Goal: Information Seeking & Learning: Learn about a topic

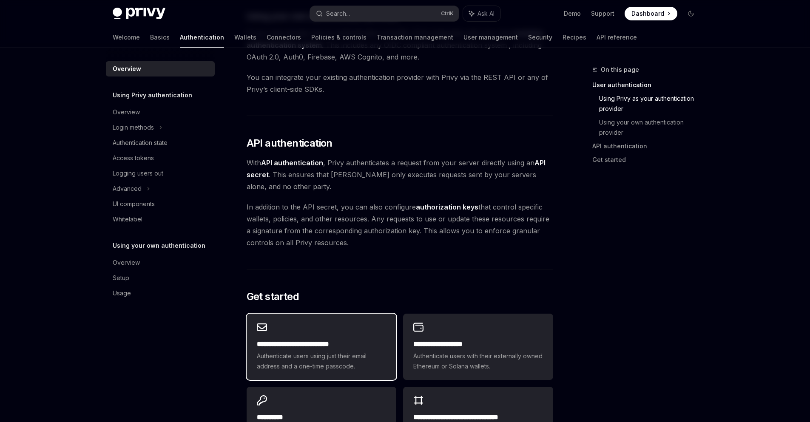
scroll to position [595, 0]
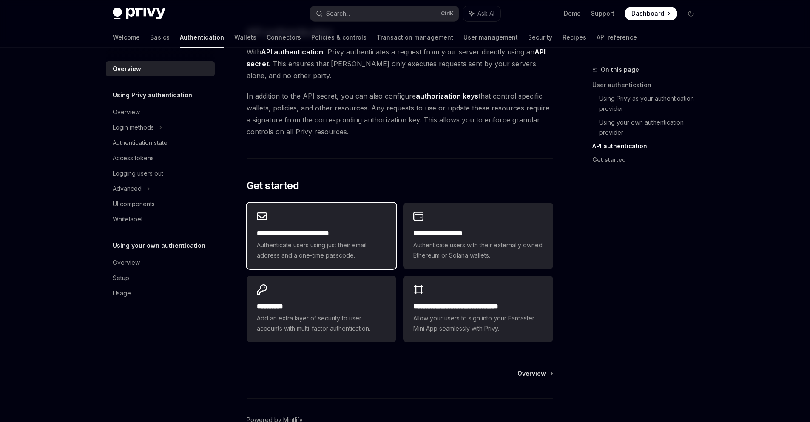
click at [311, 243] on span "Authenticate users using just their email address and a one-time passcode." at bounding box center [321, 250] width 129 height 20
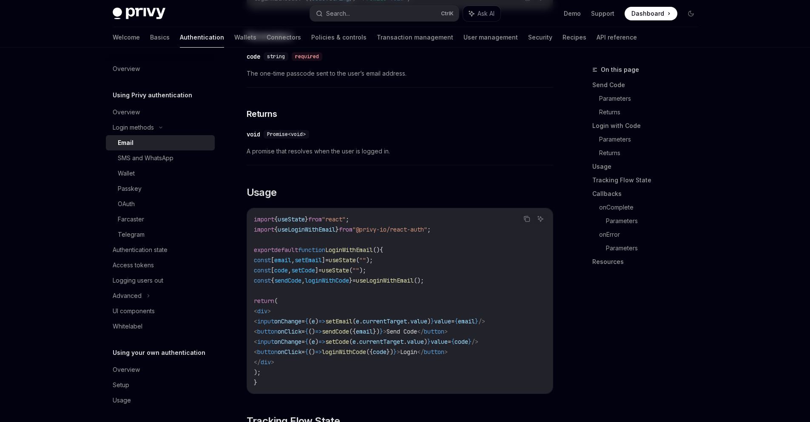
type textarea "*"
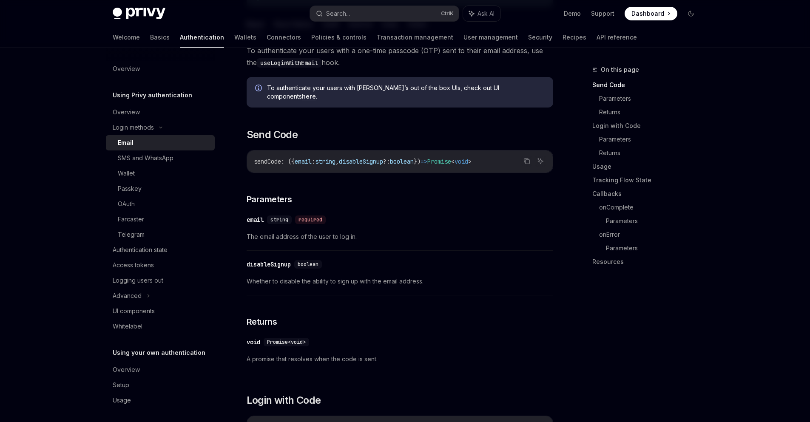
scroll to position [170, 0]
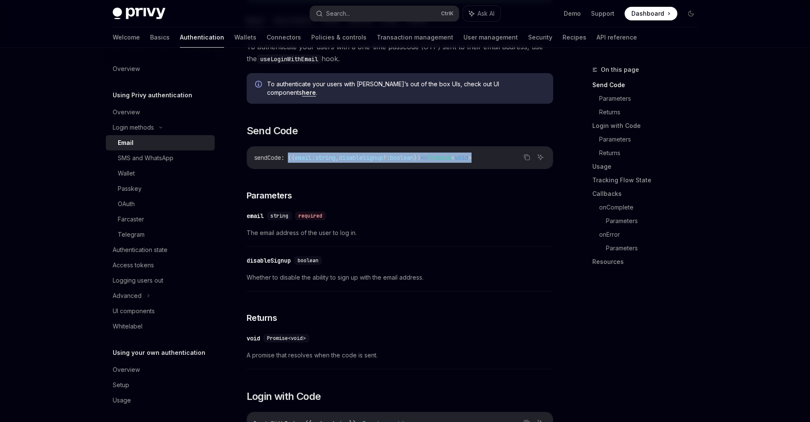
drag, startPoint x: 290, startPoint y: 147, endPoint x: 499, endPoint y: 148, distance: 209.1
click at [471, 154] on span "sendCode : ({ email : string , disableSignup ?: boolean }) => Promise < void >" at bounding box center [363, 158] width 218 height 8
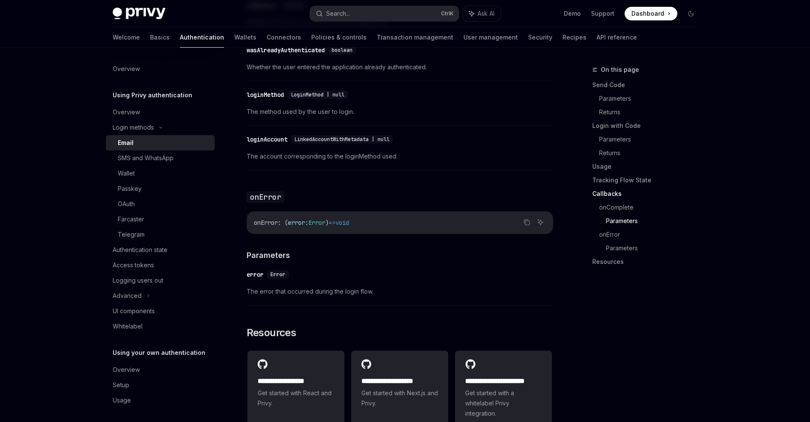
scroll to position [1530, 0]
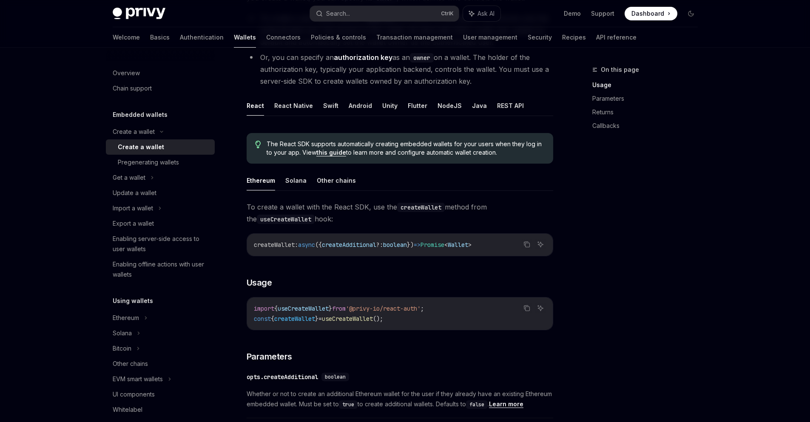
scroll to position [127, 0]
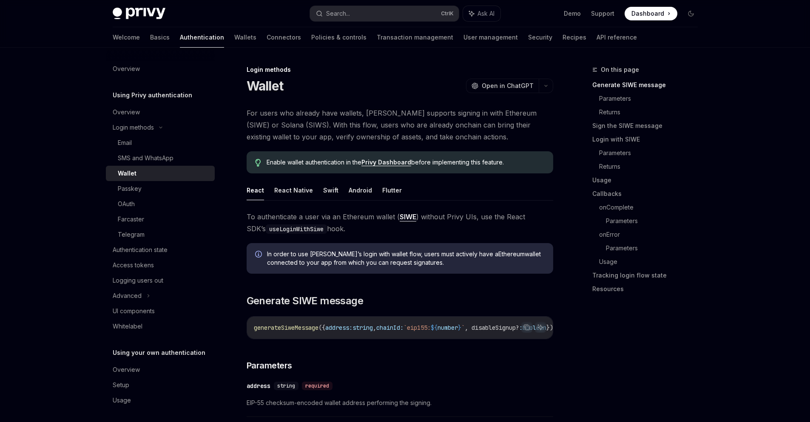
click at [387, 161] on link "Privy Dashboard" at bounding box center [386, 163] width 50 height 8
